Goal: Transaction & Acquisition: Purchase product/service

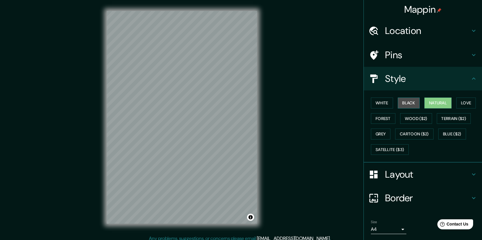
click at [402, 100] on button "Black" at bounding box center [409, 103] width 22 height 11
click at [384, 102] on button "White" at bounding box center [382, 103] width 22 height 11
click at [415, 59] on h4 "Pins" at bounding box center [427, 55] width 85 height 12
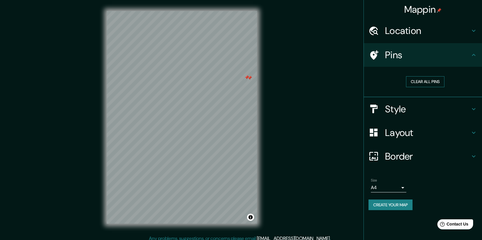
click at [419, 80] on button "Clear all pins" at bounding box center [425, 81] width 38 height 11
click at [397, 107] on h4 "Style" at bounding box center [427, 109] width 85 height 12
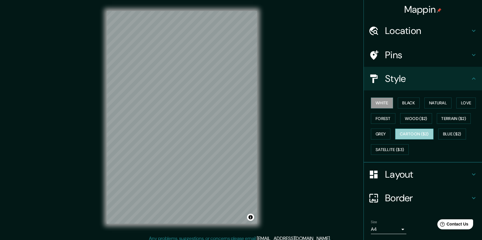
click at [398, 134] on button "Cartoon ($2)" at bounding box center [414, 134] width 38 height 11
click at [402, 121] on button "Wood ($2)" at bounding box center [416, 118] width 32 height 11
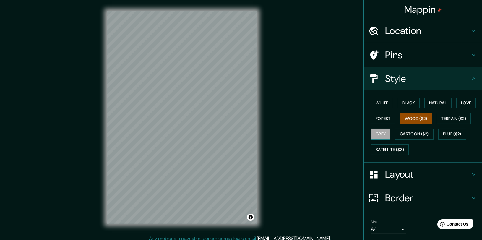
click at [373, 138] on button "Grey" at bounding box center [381, 134] width 20 height 11
click at [457, 104] on button "Love" at bounding box center [467, 103] width 20 height 11
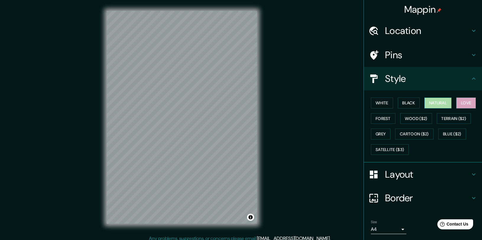
click at [443, 105] on button "Natural" at bounding box center [438, 103] width 27 height 11
click at [400, 104] on button "Black" at bounding box center [409, 103] width 22 height 11
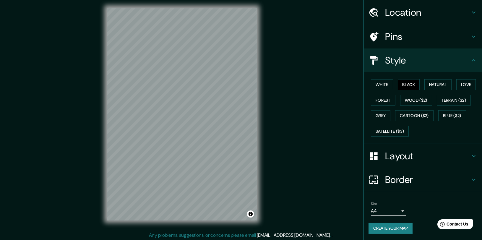
scroll to position [4, 0]
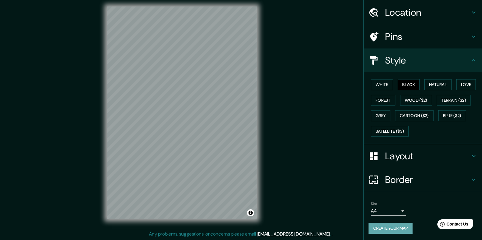
click at [394, 224] on button "Create your map" at bounding box center [391, 228] width 44 height 11
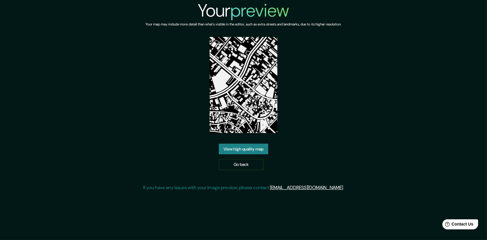
click at [247, 151] on link "View high quality map" at bounding box center [243, 149] width 49 height 11
click at [231, 92] on img at bounding box center [244, 85] width 68 height 96
click at [240, 112] on img at bounding box center [244, 85] width 68 height 96
click at [242, 147] on link "View high quality map" at bounding box center [243, 149] width 49 height 11
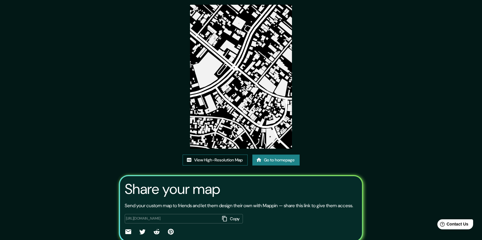
scroll to position [45, 0]
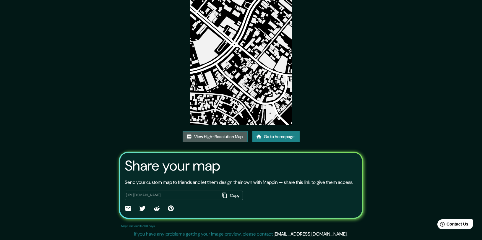
click at [234, 136] on link "View High-Resolution Map" at bounding box center [215, 136] width 65 height 11
click at [258, 133] on link "Go to homepage" at bounding box center [276, 136] width 47 height 11
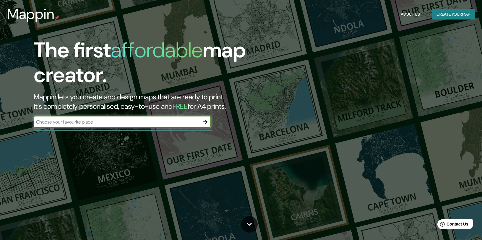
click at [438, 12] on button "Create your map" at bounding box center [453, 14] width 43 height 11
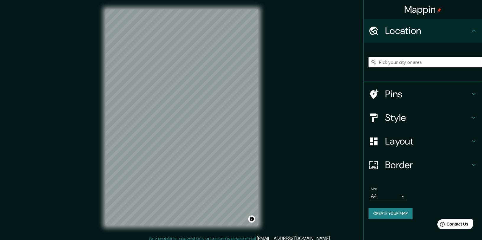
click at [406, 64] on input "Pick your city or area" at bounding box center [426, 62] width 114 height 11
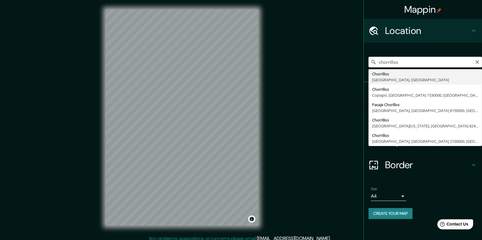
type input "Chorrillos, [GEOGRAPHIC_DATA], [GEOGRAPHIC_DATA]"
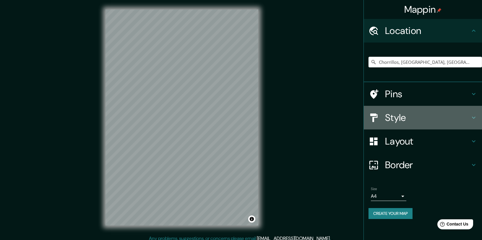
click at [430, 116] on h4 "Style" at bounding box center [427, 118] width 85 height 12
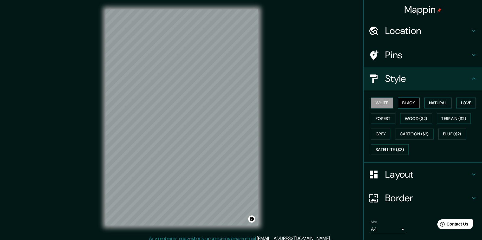
click at [401, 104] on button "Black" at bounding box center [409, 103] width 22 height 11
click at [425, 101] on button "Natural" at bounding box center [438, 103] width 27 height 11
click at [382, 119] on button "Forest" at bounding box center [383, 118] width 25 height 11
click at [383, 129] on button "Grey" at bounding box center [381, 134] width 20 height 11
click at [382, 106] on button "White" at bounding box center [382, 103] width 22 height 11
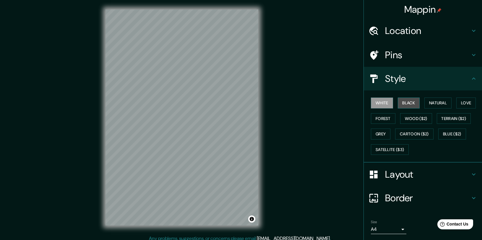
click at [402, 99] on button "Black" at bounding box center [409, 103] width 22 height 11
